Goal: Task Accomplishment & Management: Use online tool/utility

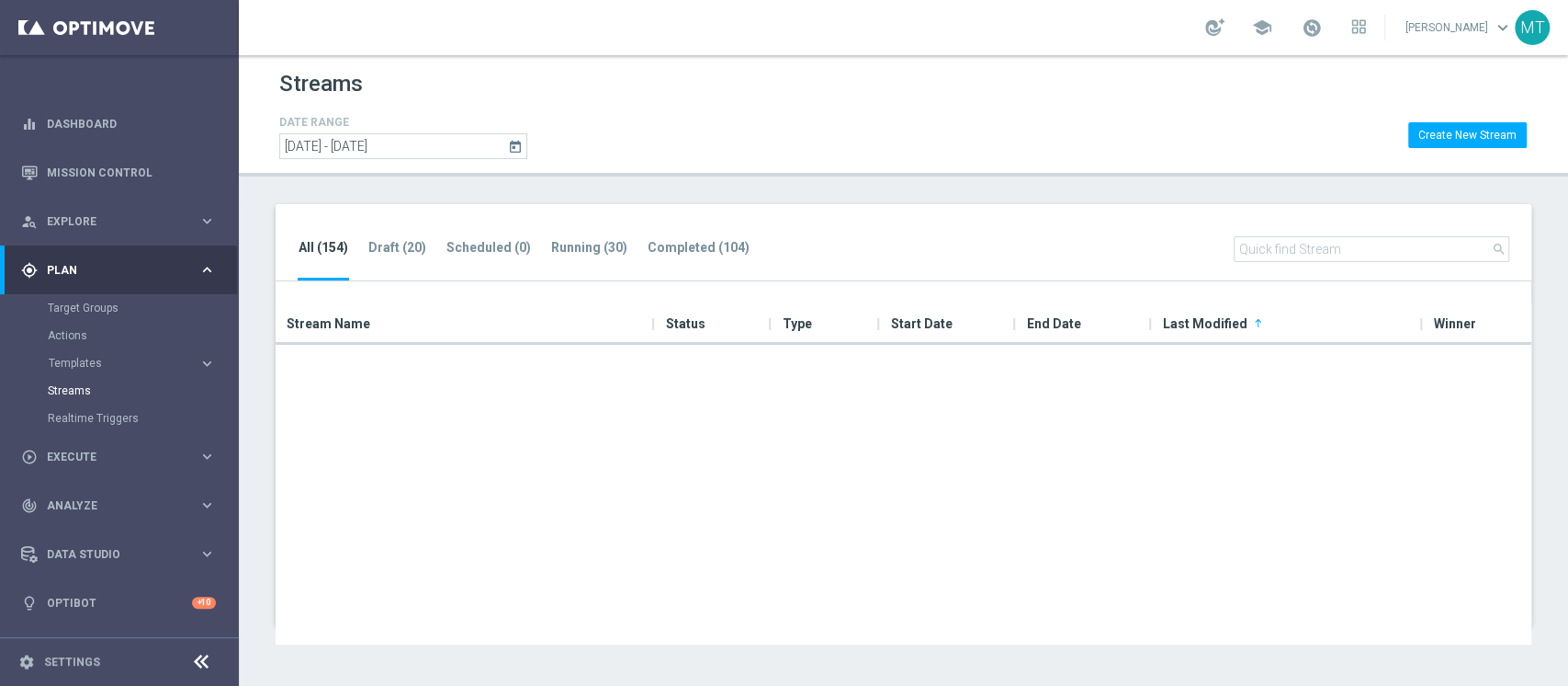
scroll to position [1225, 0]
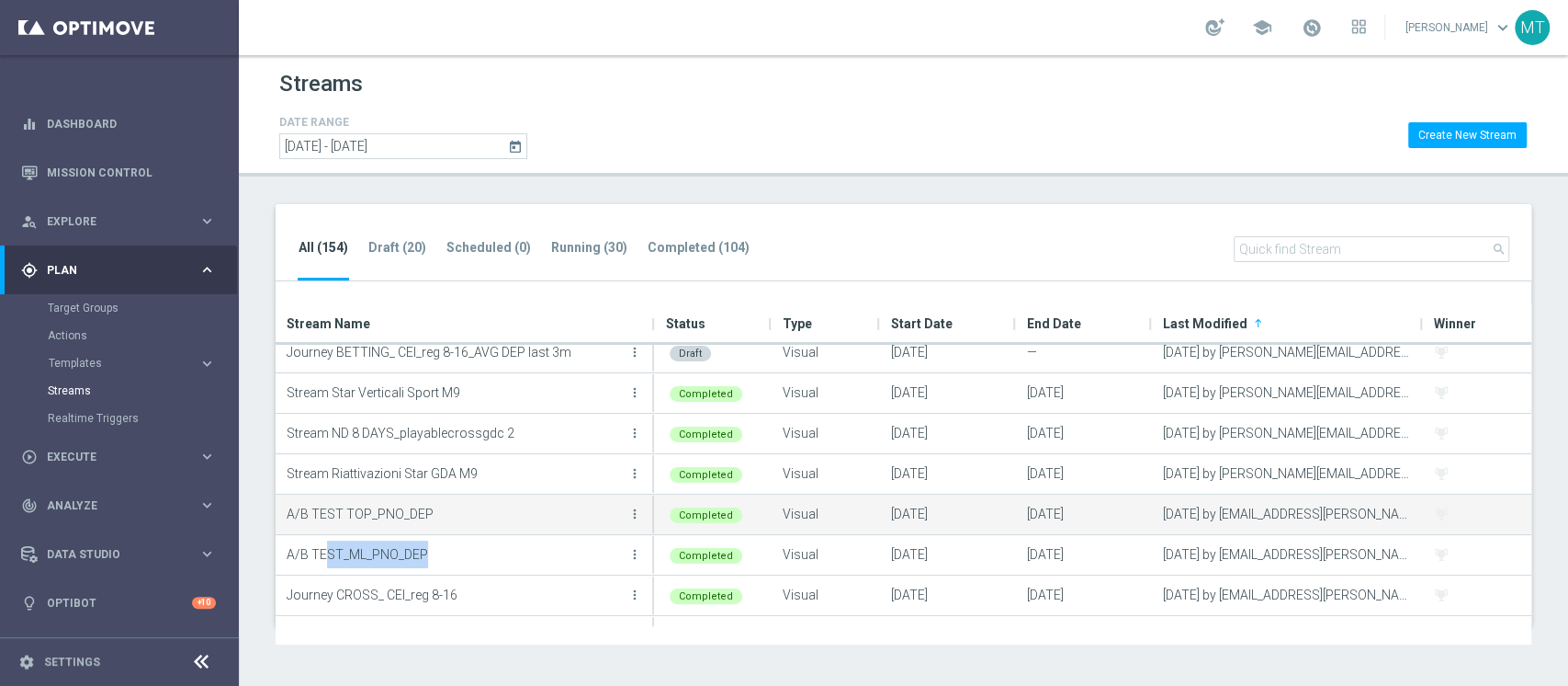
click at [637, 510] on icon "more_vert" at bounding box center [634, 514] width 15 height 15
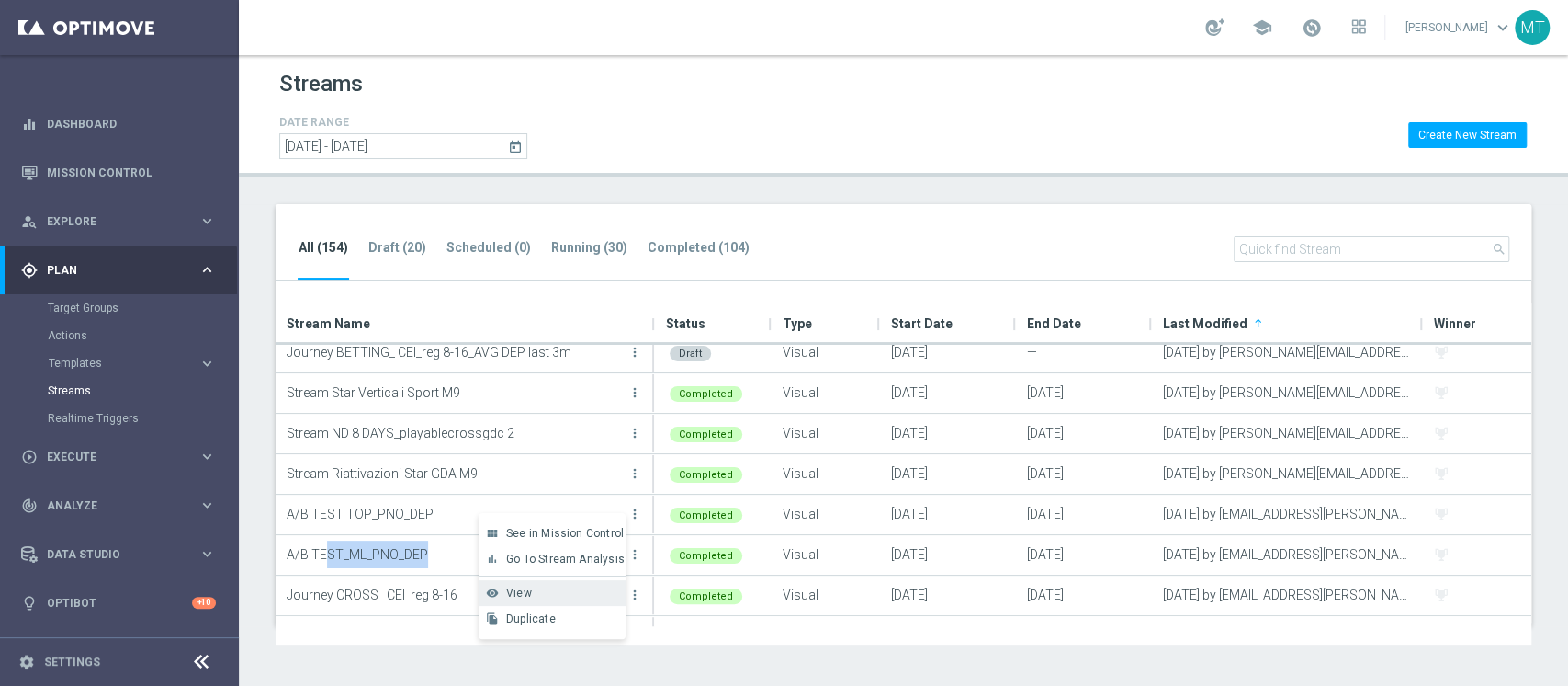
click at [554, 587] on div "View" at bounding box center [562, 592] width 111 height 13
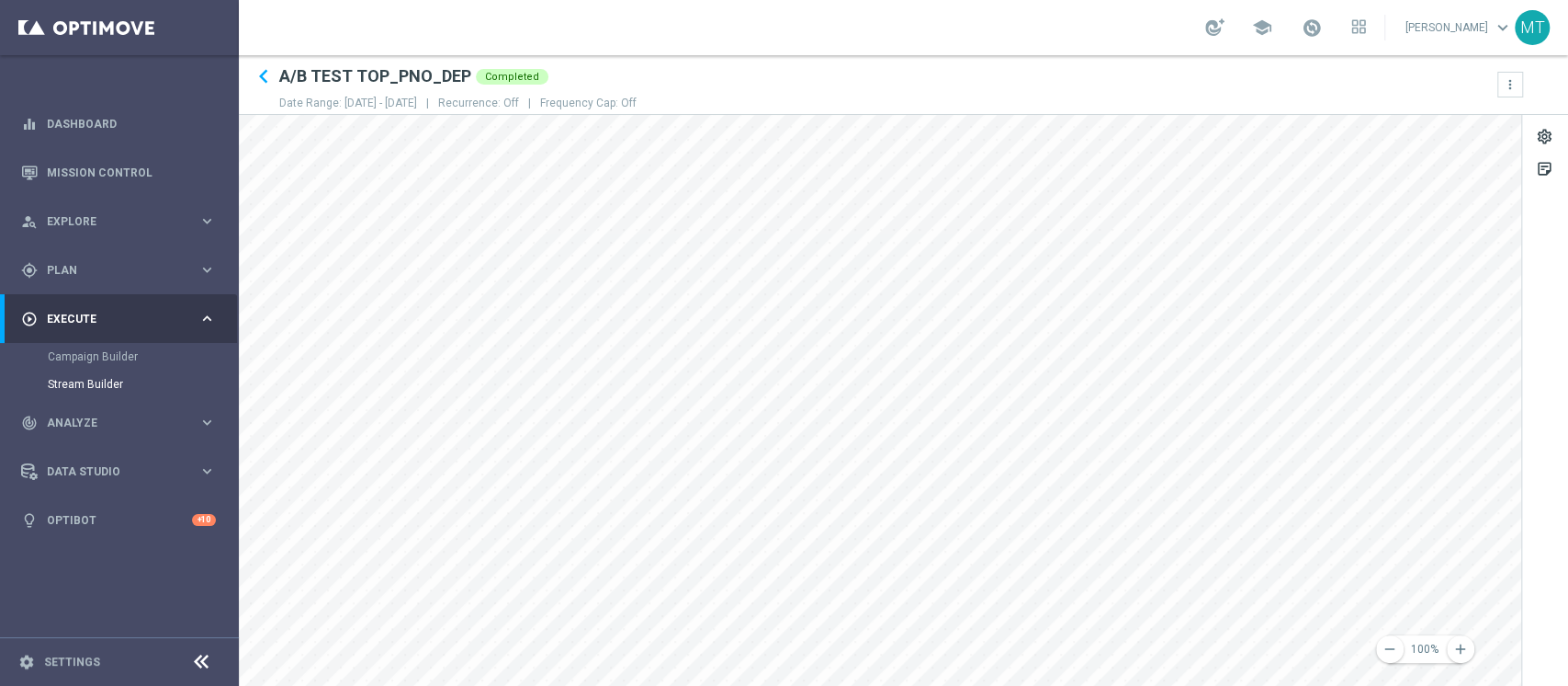
click at [65, 297] on div "play_circle_outline Execute keyboard_arrow_right" at bounding box center [118, 319] width 237 height 49
click at [87, 301] on div "play_circle_outline Execute keyboard_arrow_right" at bounding box center [118, 319] width 237 height 49
click at [98, 280] on div "gps_fixed Plan keyboard_arrow_right" at bounding box center [118, 270] width 237 height 49
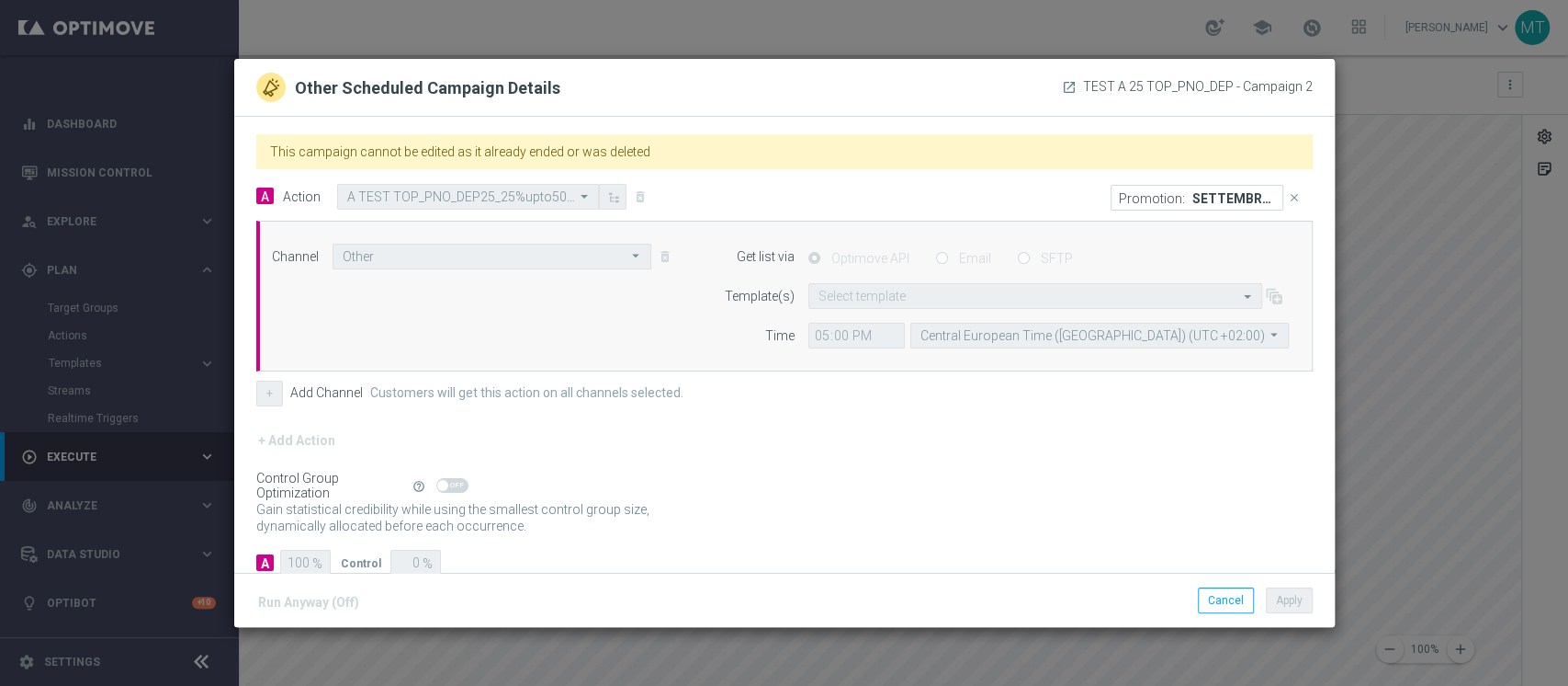
click at [1519, 397] on modal-container "Other Scheduled Campaign Details launch TEST A 25 TOP_PNO_DEP - Campaign 2 This…" at bounding box center [784, 343] width 1568 height 686
click at [1235, 591] on button "Cancel" at bounding box center [1226, 600] width 56 height 25
click at [1226, 600] on button "Cancel" at bounding box center [1226, 600] width 56 height 25
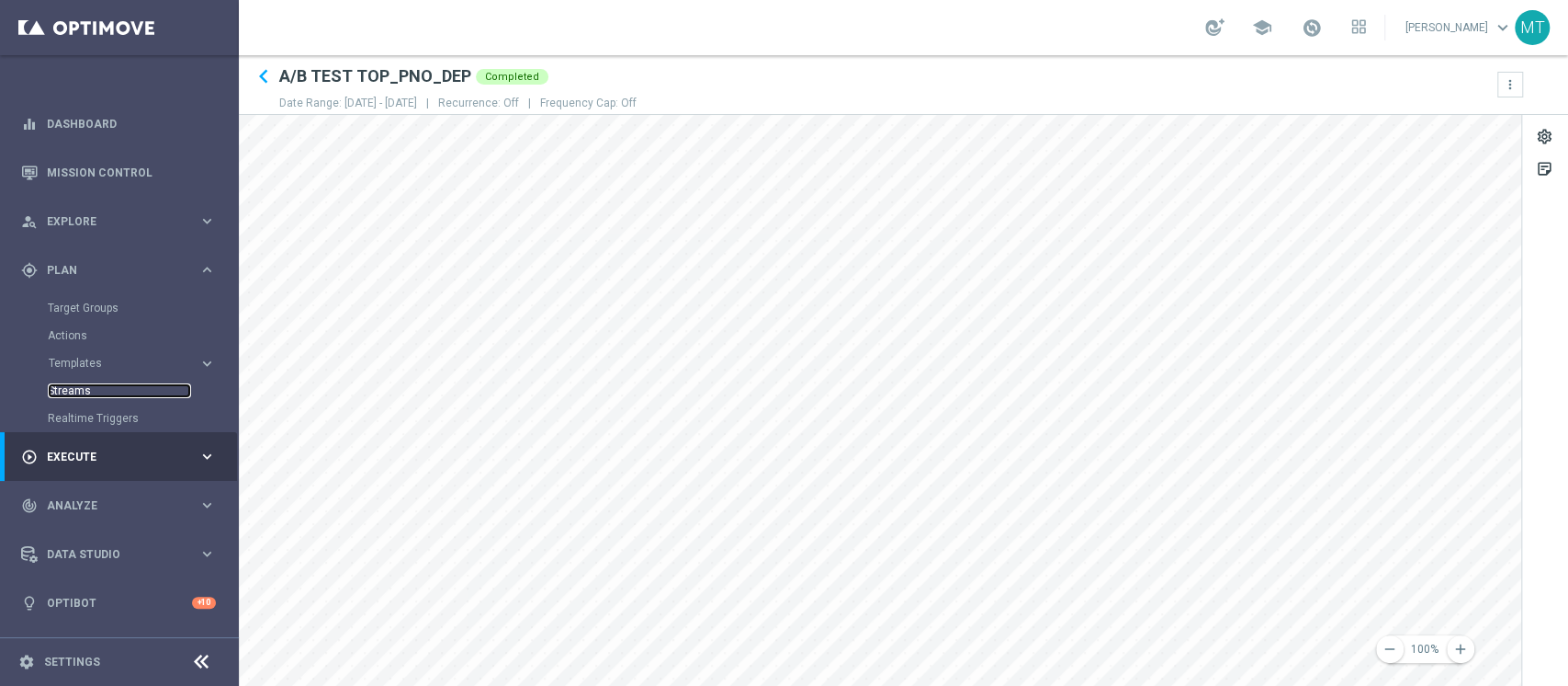
click at [76, 388] on link "Streams" at bounding box center [119, 390] width 143 height 15
